Goal: Information Seeking & Learning: Learn about a topic

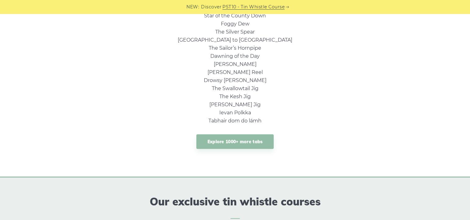
scroll to position [495, 0]
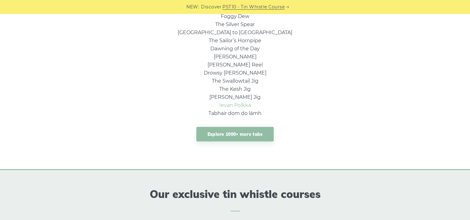
click at [235, 104] on link "Ievan Polkka" at bounding box center [235, 105] width 32 height 6
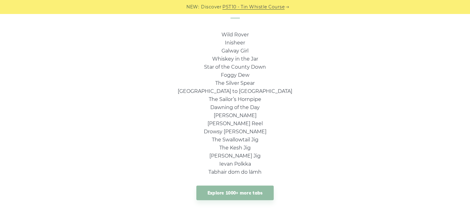
scroll to position [432, 0]
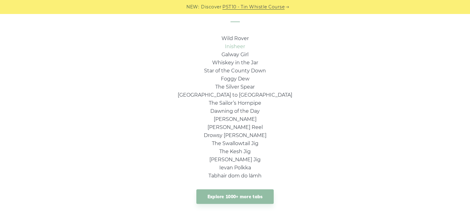
click at [239, 48] on link "Inisheer" at bounding box center [235, 47] width 20 height 6
click at [238, 57] on link "Galway Girl" at bounding box center [235, 55] width 27 height 6
click at [218, 199] on link "Explore 1000+ more tabs" at bounding box center [235, 196] width 78 height 15
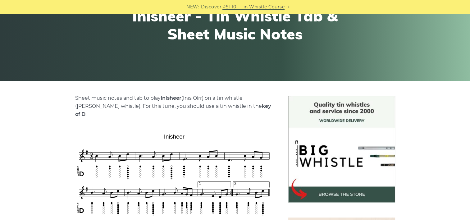
scroll to position [32, 0]
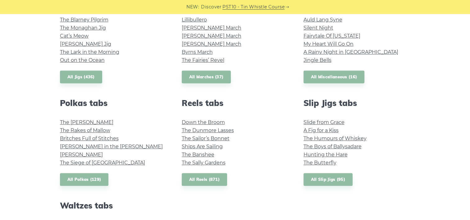
scroll to position [377, 0]
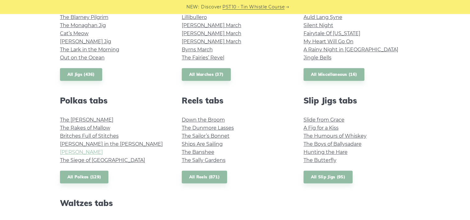
click at [79, 153] on link "[PERSON_NAME]" at bounding box center [81, 152] width 43 height 6
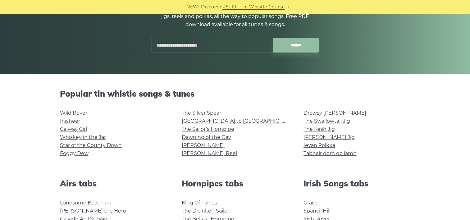
scroll to position [40, 0]
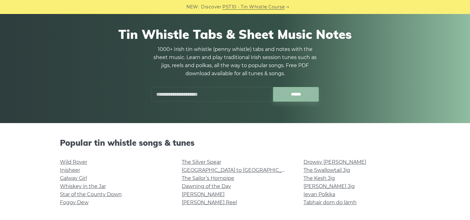
click at [191, 97] on input "text" at bounding box center [212, 94] width 122 height 15
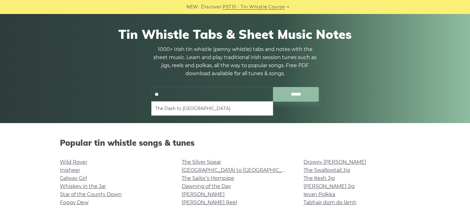
type input "*"
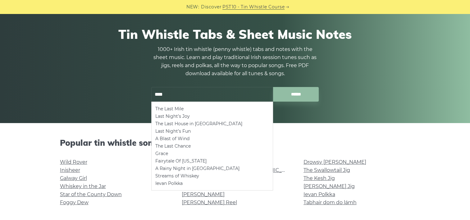
type input "****"
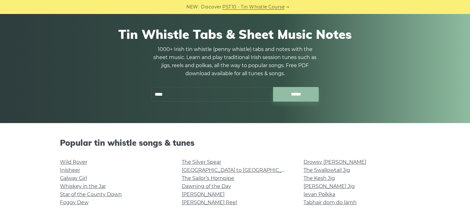
click at [114, 81] on div "Tin Whistle Tabs & Sheet Music Notes 1000+ Irish tin whistle (penny whistle) ta…" at bounding box center [235, 64] width 351 height 105
drag, startPoint x: 174, startPoint y: 97, endPoint x: 125, endPoint y: 99, distance: 49.2
click at [125, 99] on div "Tin Whistle Tabs & Sheet Music Notes 1000+ Irish tin whistle (penny whistle) ta…" at bounding box center [235, 64] width 351 height 105
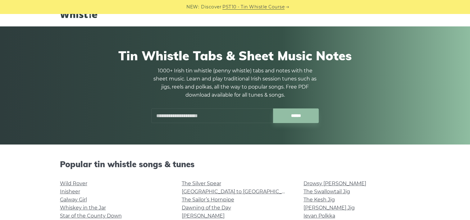
scroll to position [0, 0]
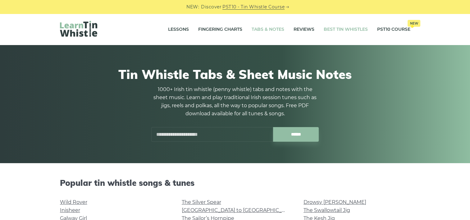
click at [335, 27] on link "Best Tin Whistles" at bounding box center [346, 30] width 44 height 16
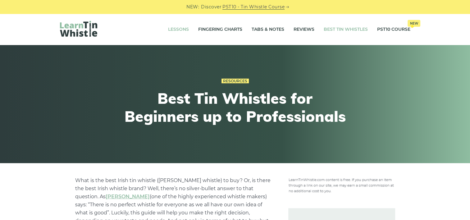
click at [178, 27] on link "Lessons" at bounding box center [178, 30] width 21 height 16
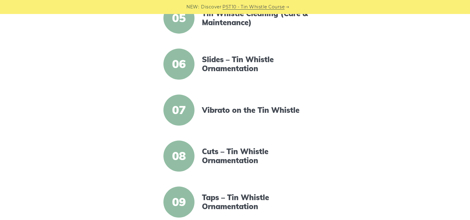
scroll to position [356, 0]
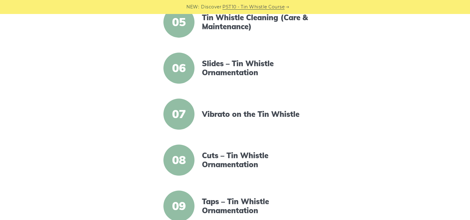
click at [196, 65] on div "Slides – Tin Whistle Ornamentation" at bounding box center [256, 68] width 122 height 18
click at [213, 65] on link "Slides – Tin Whistle Ornamentation" at bounding box center [255, 68] width 107 height 18
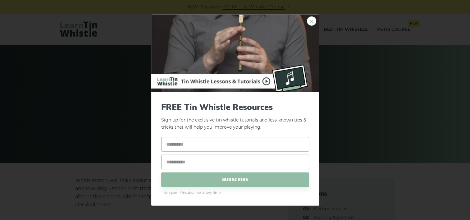
click at [309, 20] on link "×" at bounding box center [311, 20] width 9 height 9
